Goal: Task Accomplishment & Management: Use online tool/utility

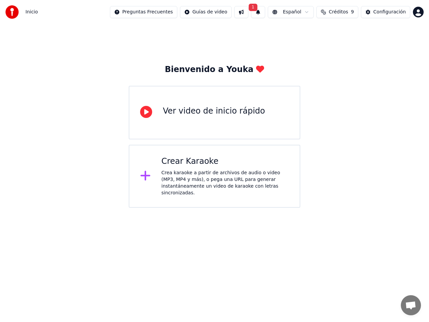
click at [223, 176] on div "Crea karaoke a partir de archivos de audio o video (MP3, MP4 y más), o pega una…" at bounding box center [226, 183] width 128 height 27
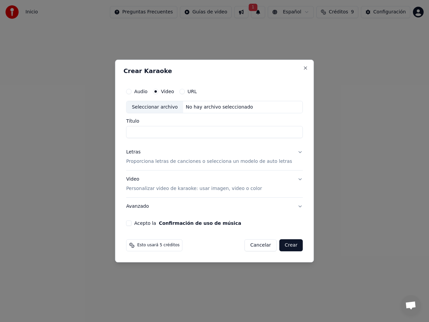
click at [165, 107] on div "Seleccionar archivo" at bounding box center [154, 107] width 57 height 12
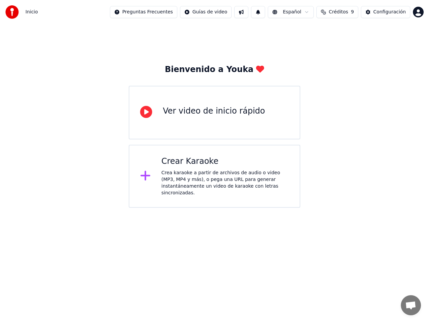
click at [209, 178] on div "Crea karaoke a partir de archivos de audio o video (MP3, MP4 y más), o pega una…" at bounding box center [226, 183] width 128 height 27
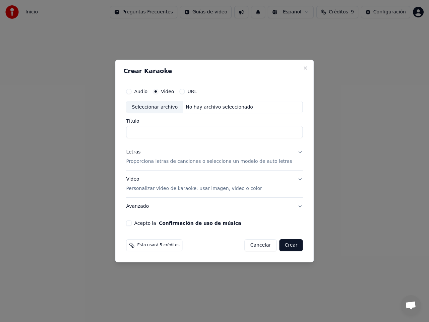
click at [131, 92] on button "Audio" at bounding box center [128, 91] width 5 height 5
click at [174, 108] on div "Seleccionar archivo" at bounding box center [154, 107] width 57 height 12
click at [143, 134] on input "**********" at bounding box center [214, 132] width 177 height 12
type input "**********"
click at [289, 247] on button "Crear" at bounding box center [290, 245] width 23 height 12
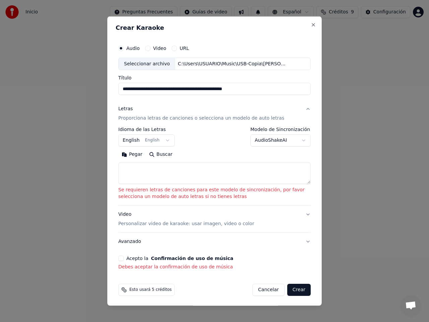
click at [163, 139] on button "English English" at bounding box center [146, 140] width 56 height 12
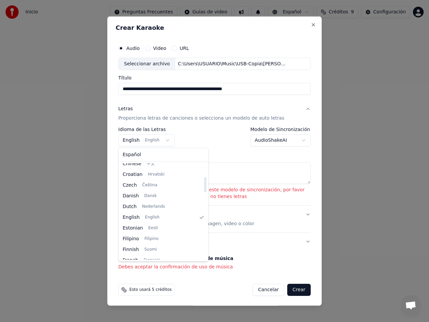
scroll to position [87, 0]
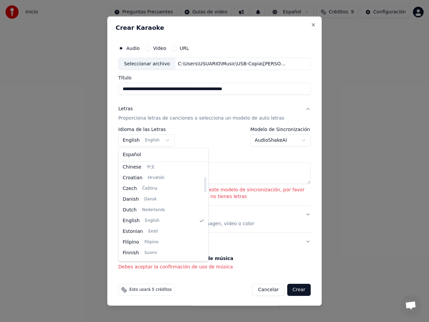
select select "**"
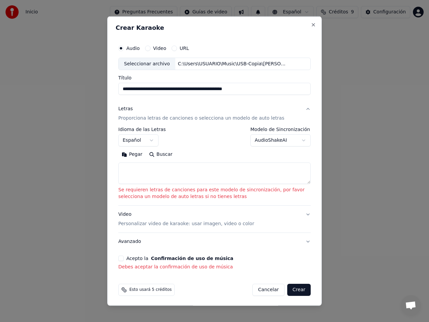
click at [122, 258] on button "Acepto la Confirmación de uso de música" at bounding box center [120, 258] width 5 height 5
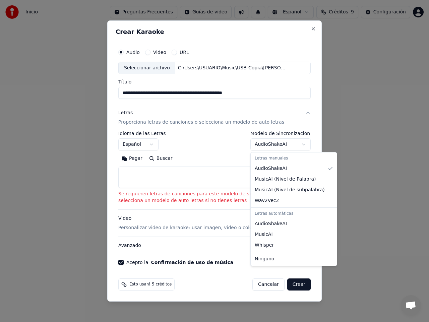
click at [304, 144] on body "**********" at bounding box center [214, 104] width 429 height 208
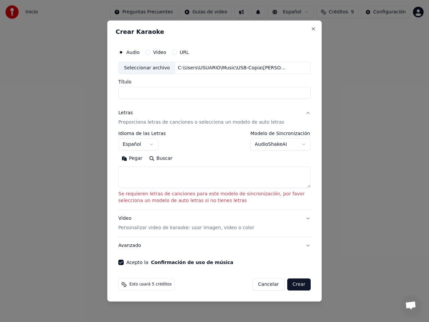
select select
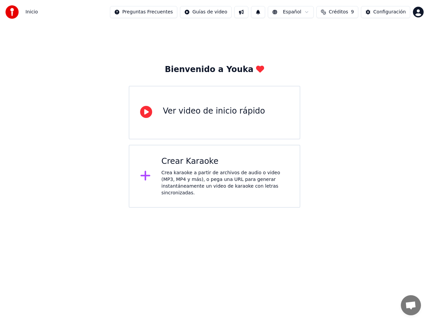
click at [207, 166] on div "Crear Karaoke" at bounding box center [226, 161] width 128 height 11
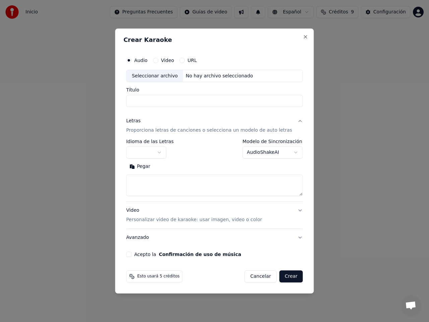
click at [152, 75] on div "Seleccionar archivo" at bounding box center [154, 76] width 57 height 12
drag, startPoint x: 143, startPoint y: 101, endPoint x: 110, endPoint y: 103, distance: 33.5
click at [110, 103] on body "**********" at bounding box center [214, 104] width 429 height 208
type input "**********"
click at [166, 153] on body "**********" at bounding box center [214, 104] width 429 height 208
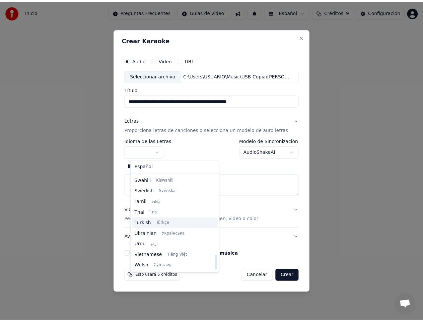
scroll to position [481, 0]
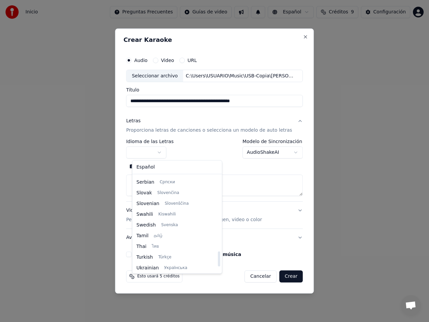
click at [84, 204] on div at bounding box center [214, 161] width 429 height 322
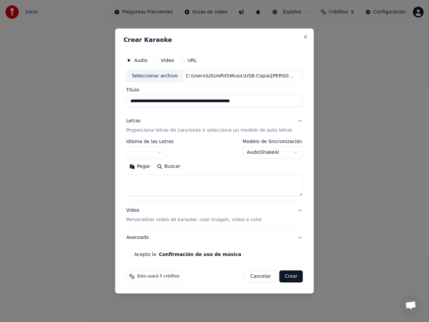
click at [166, 152] on button "button" at bounding box center [146, 153] width 40 height 12
click at [200, 153] on div "**********" at bounding box center [214, 148] width 177 height 19
click at [131, 254] on button "Acepto la Confirmación de uso de música" at bounding box center [128, 254] width 5 height 5
click at [291, 278] on button "Crear" at bounding box center [290, 277] width 23 height 12
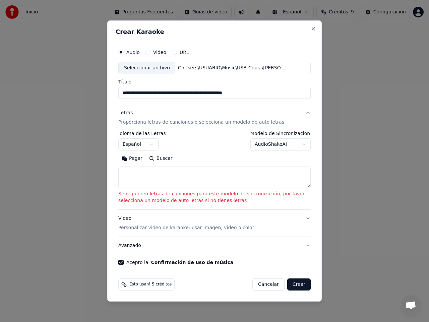
click at [302, 286] on button "Crear" at bounding box center [298, 285] width 23 height 12
click at [300, 284] on button "Crear" at bounding box center [298, 285] width 23 height 12
select select "**"
click at [129, 173] on textarea at bounding box center [214, 177] width 192 height 21
click at [129, 159] on button "Pegar" at bounding box center [131, 159] width 27 height 11
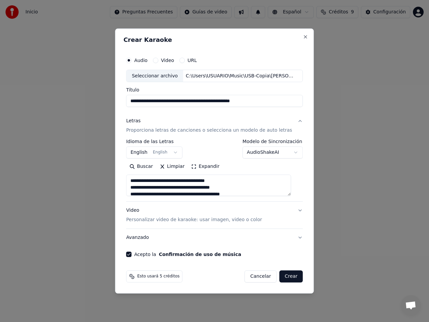
click at [285, 277] on button "Crear" at bounding box center [290, 277] width 23 height 12
type textarea "**********"
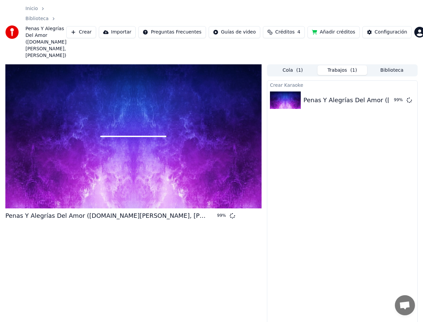
click at [289, 65] on button "Cola ( 1 )" at bounding box center [293, 70] width 50 height 10
click at [342, 65] on button "Trabajos ( 1 )" at bounding box center [343, 70] width 50 height 10
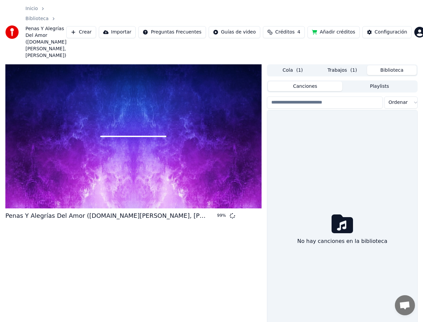
click at [399, 65] on button "Biblioteca" at bounding box center [392, 70] width 50 height 10
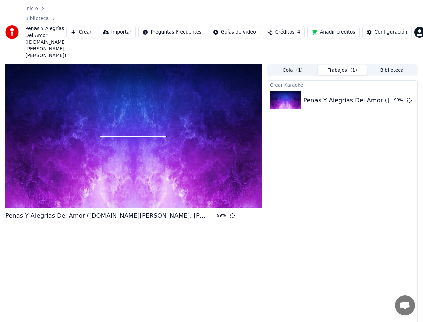
click at [344, 65] on button "Trabajos ( 1 )" at bounding box center [343, 70] width 50 height 10
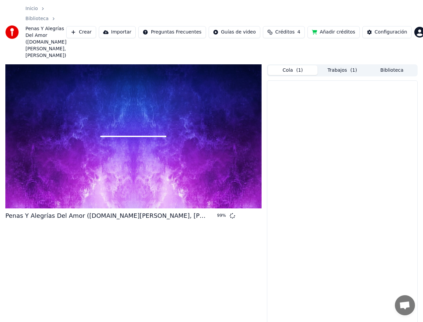
click at [292, 65] on button "Cola ( 1 )" at bounding box center [293, 70] width 50 height 10
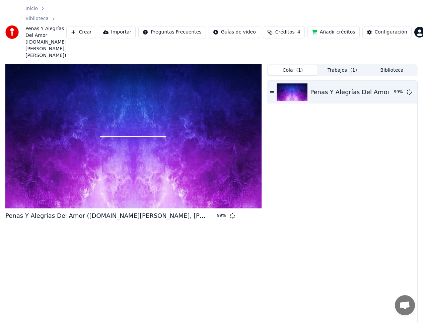
click at [158, 137] on div at bounding box center [133, 136] width 256 height 144
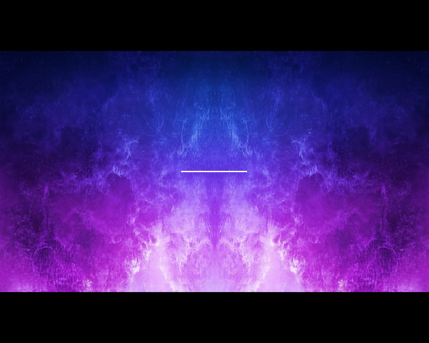
click at [198, 145] on div at bounding box center [214, 171] width 429 height 241
click at [236, 161] on div at bounding box center [214, 171] width 429 height 241
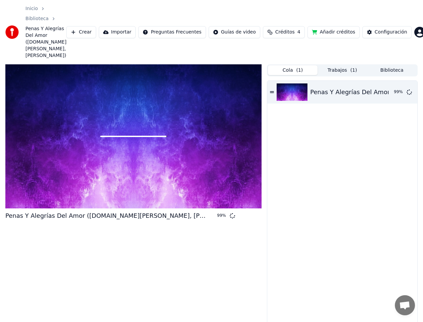
click at [314, 208] on div "Penas Y Alegrías Del Amor (R.De León, M. Argentino Alvárez) 99 %" at bounding box center [343, 217] width 150 height 273
click at [376, 29] on div "Configuración" at bounding box center [391, 32] width 33 height 7
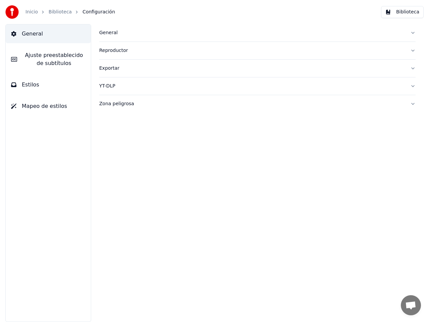
click at [63, 13] on link "Biblioteca" at bounding box center [60, 12] width 23 height 7
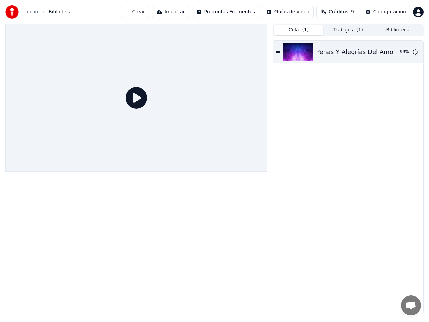
click at [135, 101] on icon at bounding box center [136, 97] width 21 height 21
click at [340, 12] on span "Créditos" at bounding box center [338, 12] width 19 height 7
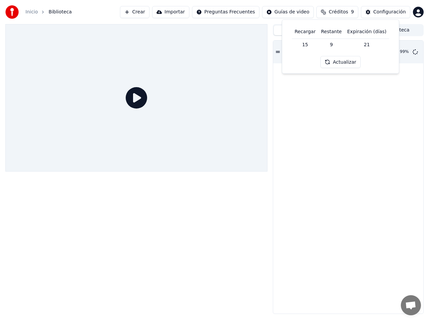
click at [309, 100] on div "Penas Y Alegrías Del Amor (R.De León, M. Argentino Alvárez) 99 %" at bounding box center [348, 177] width 150 height 273
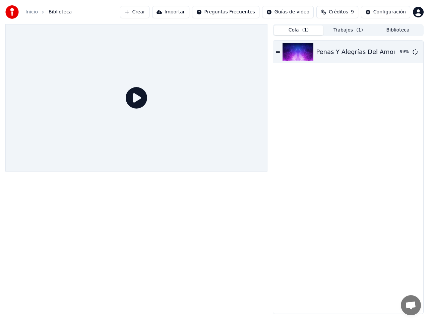
click at [308, 30] on button "Cola ( 1 )" at bounding box center [299, 30] width 50 height 10
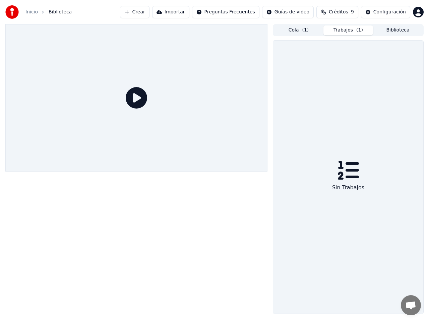
click at [340, 30] on button "Trabajos ( 1 )" at bounding box center [348, 30] width 50 height 10
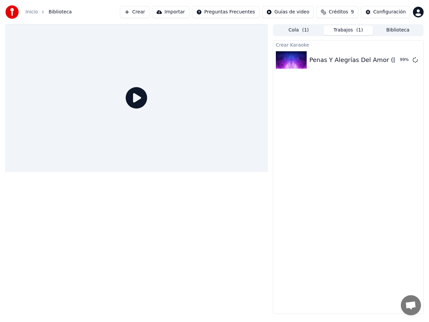
click at [312, 33] on button "Cola ( 1 )" at bounding box center [299, 30] width 50 height 10
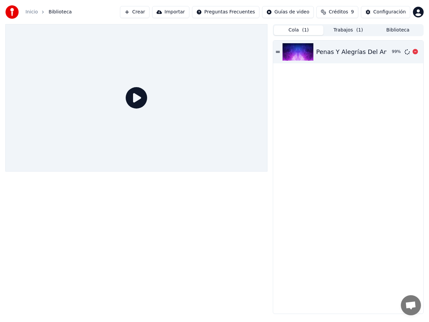
click at [336, 53] on div "Penas Y Alegrías Del Amor (R.De León, M. Argentino Alvárez)" at bounding box center [436, 51] width 241 height 9
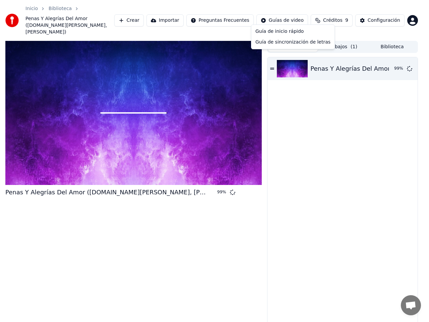
click at [293, 19] on html "Inicio Biblioteca Penas Y Alegrías Del Amor (R.De León, M. Argentino Alvárez) C…" at bounding box center [214, 161] width 429 height 322
click at [332, 108] on html "Inicio Biblioteca Penas Y Alegrías Del Amor (R.De León, M. Argentino Alvárez) C…" at bounding box center [214, 161] width 429 height 322
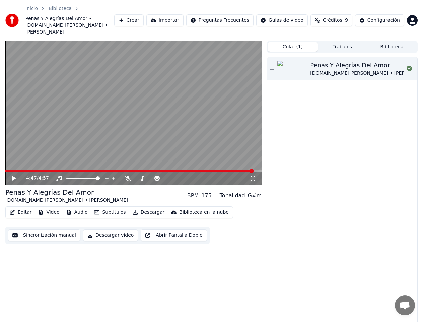
click at [111, 229] on button "Descargar video" at bounding box center [110, 235] width 55 height 12
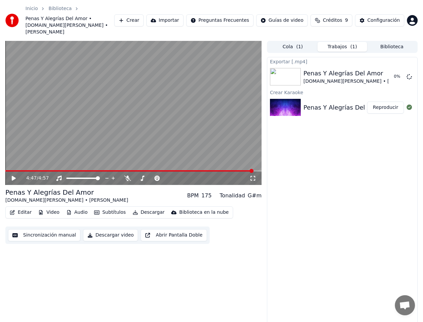
click at [8, 170] on span at bounding box center [129, 170] width 248 height 1
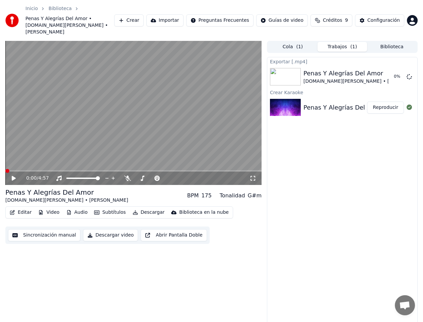
click at [5, 169] on span at bounding box center [7, 171] width 4 height 4
click at [14, 176] on icon at bounding box center [14, 178] width 4 height 5
click at [252, 176] on icon at bounding box center [253, 178] width 7 height 5
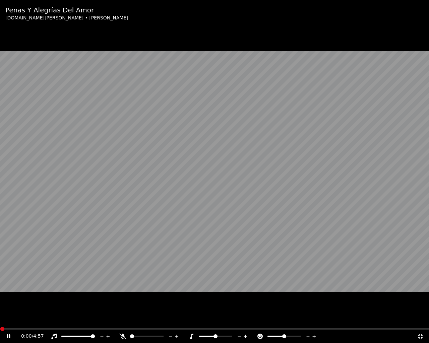
click at [9, 322] on icon at bounding box center [8, 337] width 3 height 4
click at [418, 322] on icon at bounding box center [420, 336] width 7 height 5
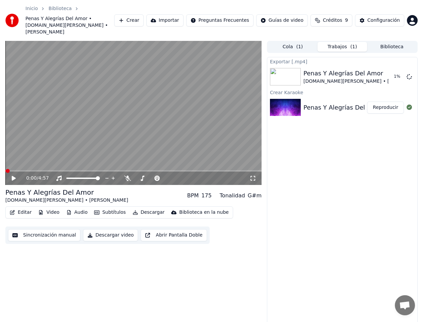
click at [350, 191] on div "Exportar [.mp4] Penas Y Alegrías Del Amor R.De León • M. Argentino Alvárez 1 % …" at bounding box center [342, 194] width 151 height 274
click at [386, 102] on button "Reproducir" at bounding box center [385, 108] width 37 height 12
click at [12, 176] on icon at bounding box center [18, 178] width 15 height 5
click at [12, 176] on icon at bounding box center [14, 178] width 4 height 5
click at [15, 176] on icon at bounding box center [13, 178] width 3 height 4
